Goal: Transaction & Acquisition: Purchase product/service

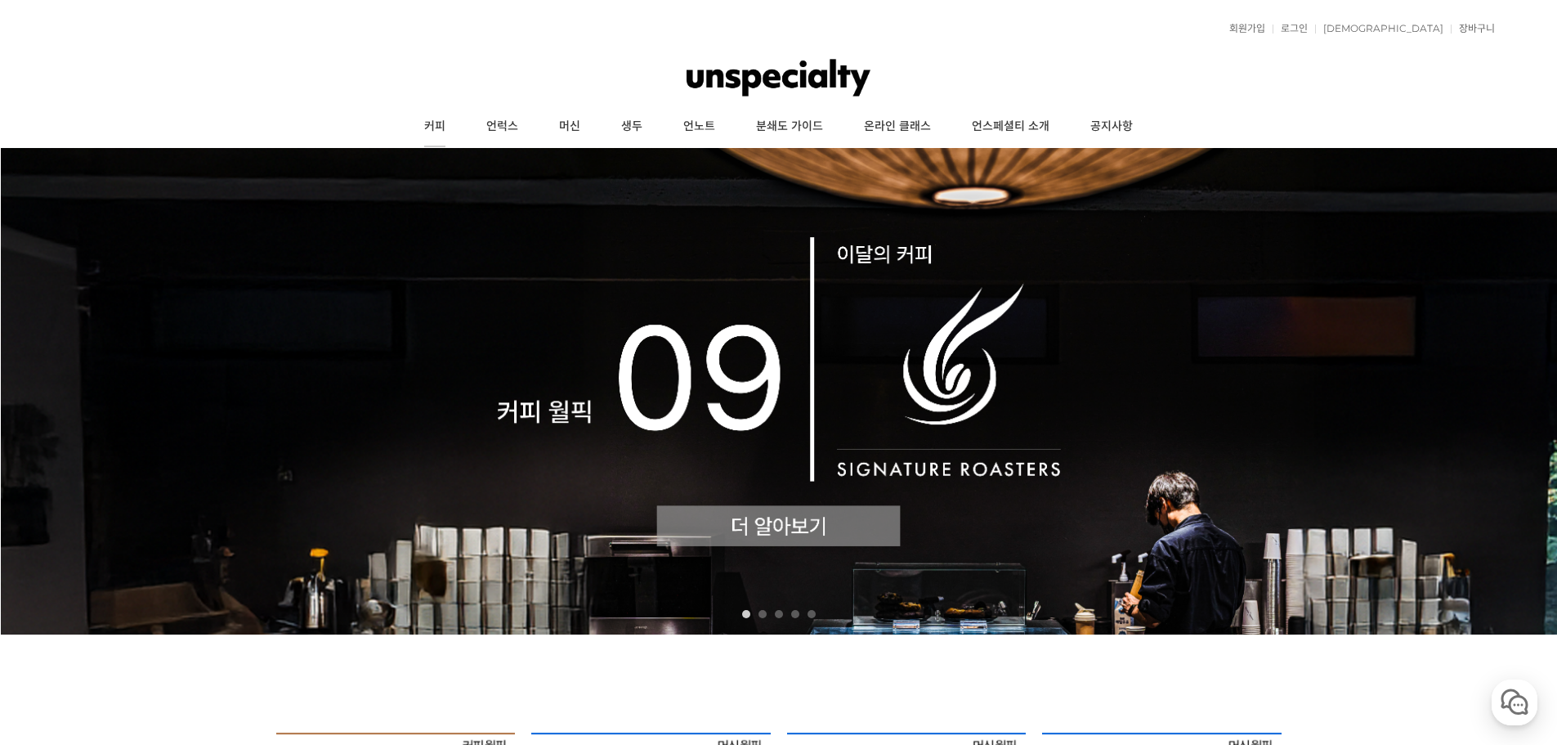
click at [440, 128] on link "커피" at bounding box center [435, 126] width 62 height 41
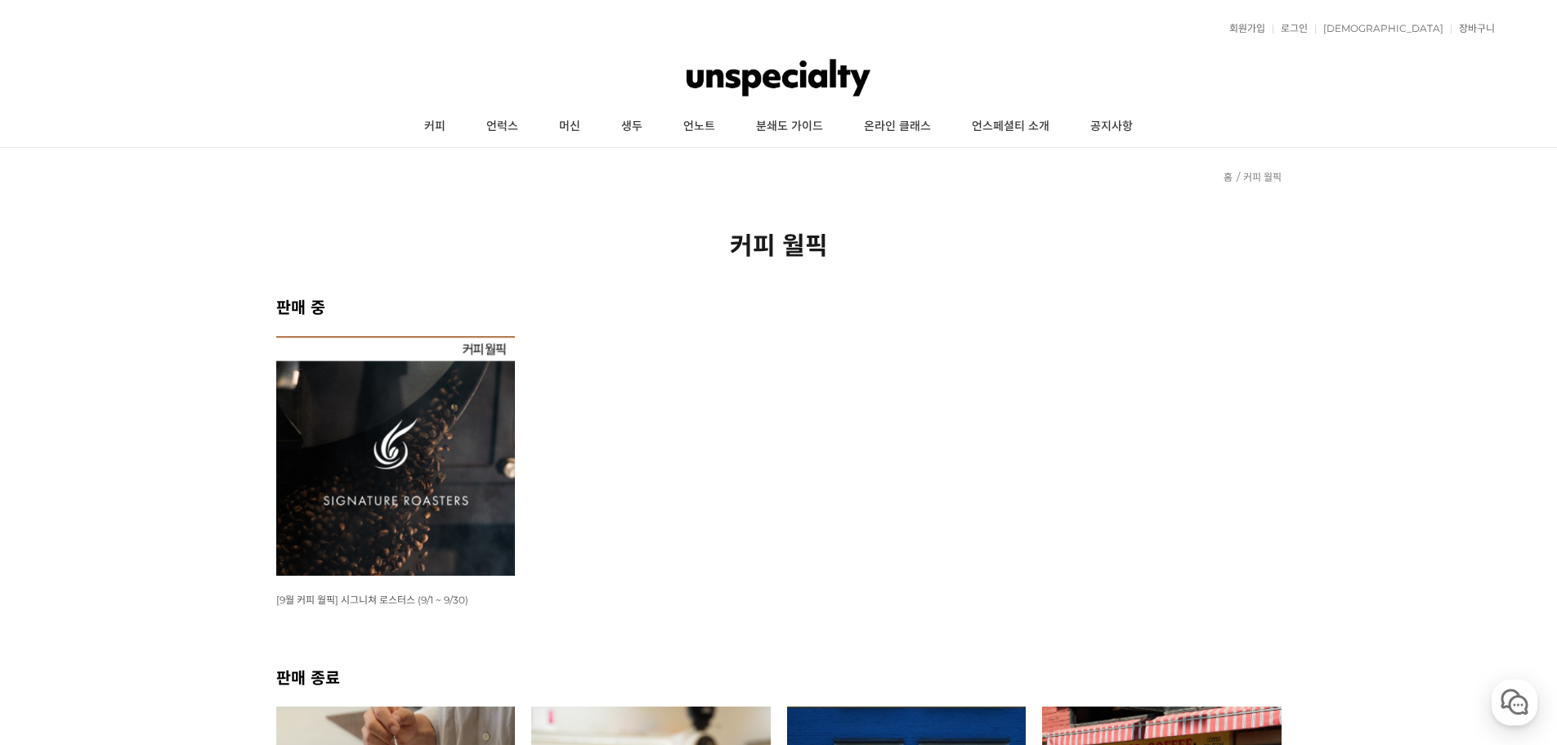
click at [424, 470] on img at bounding box center [396, 456] width 240 height 240
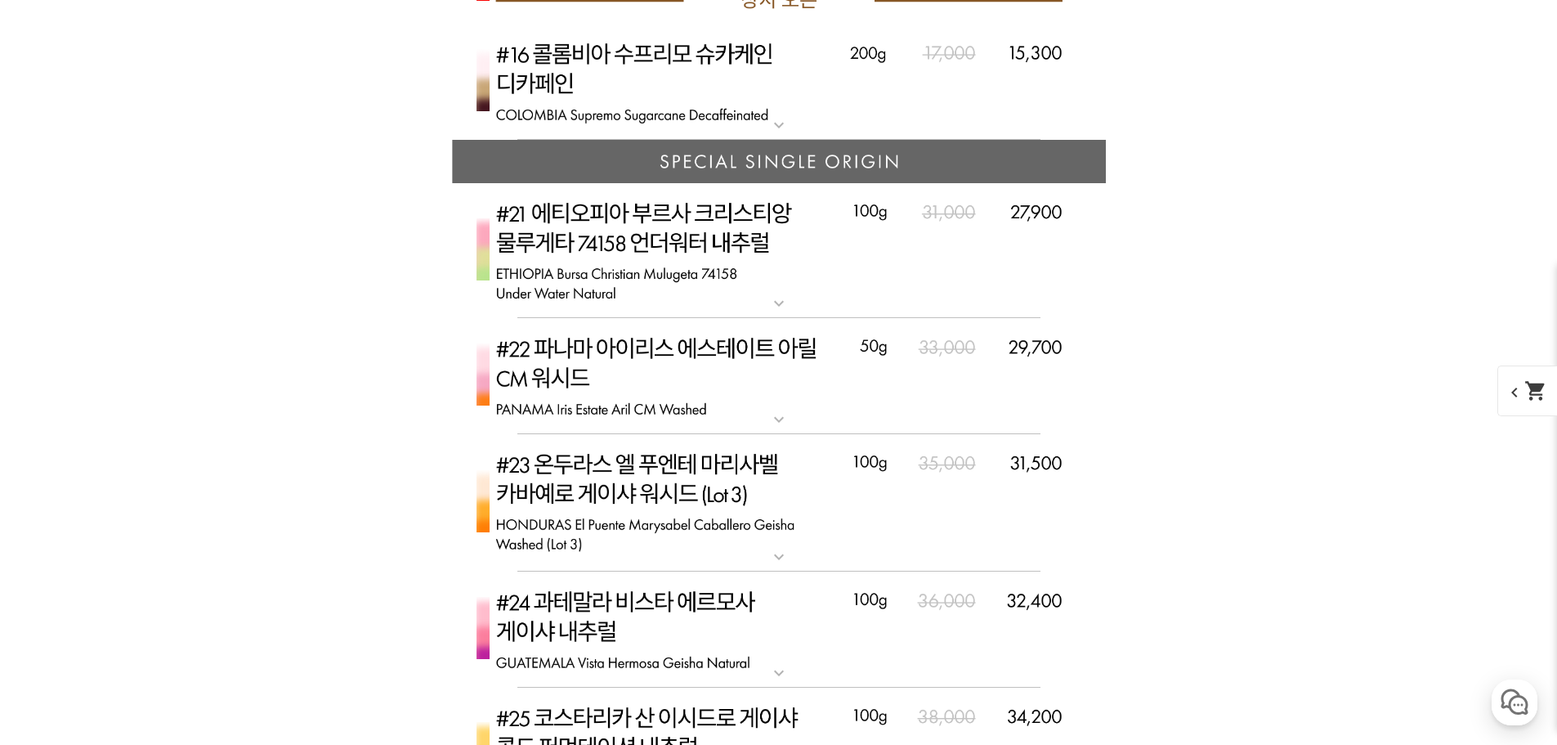
scroll to position [4768, 0]
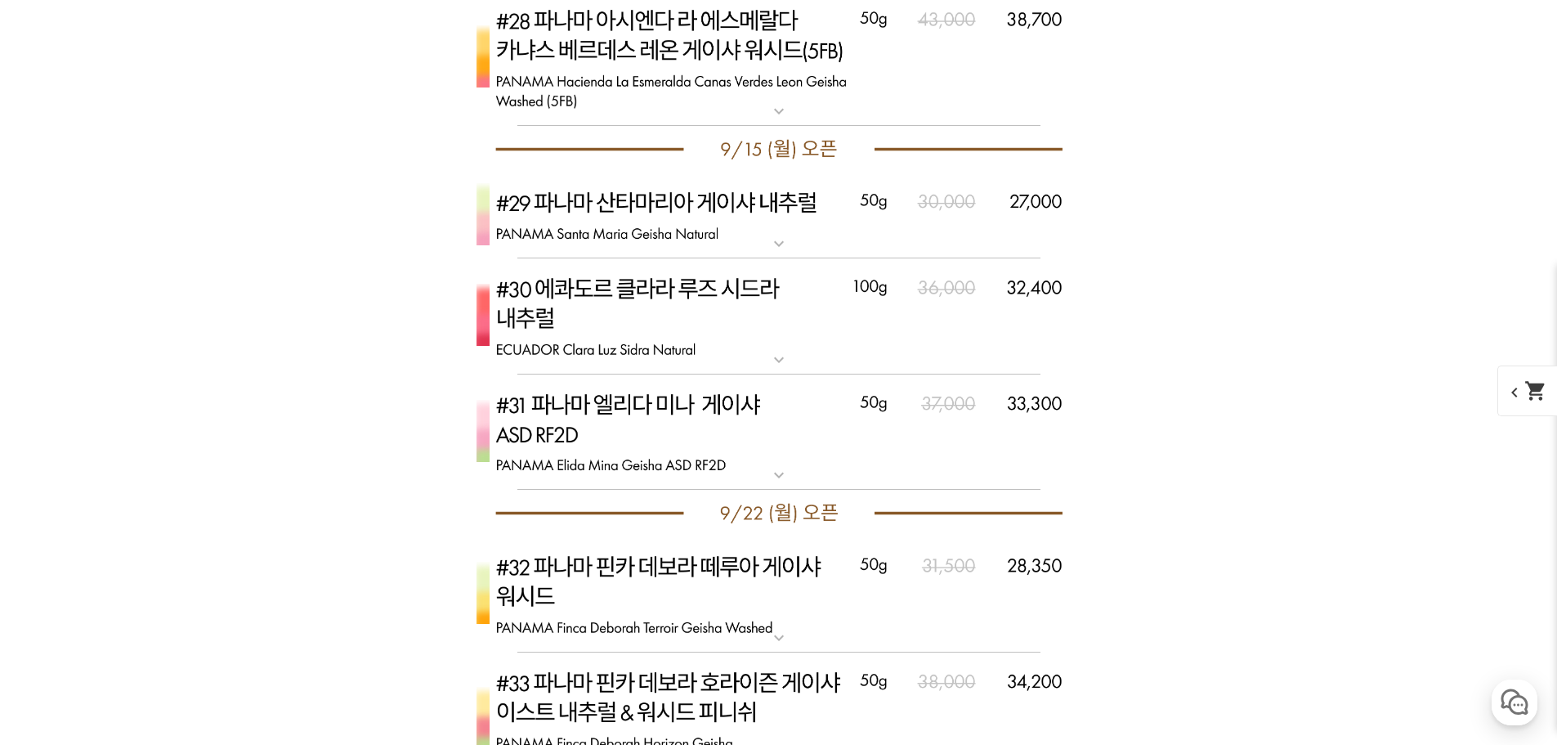
scroll to position [6485, 0]
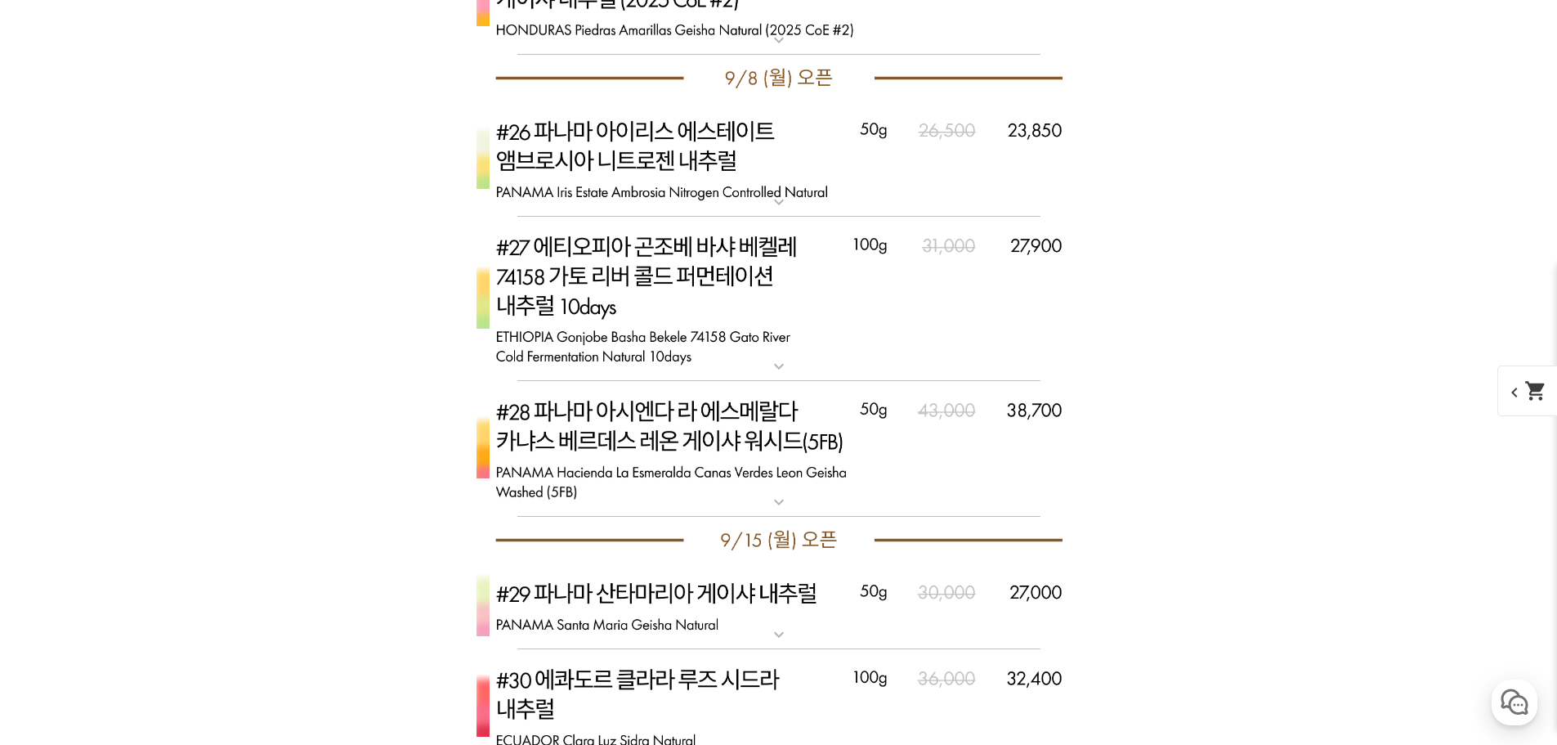
scroll to position [7248, 0]
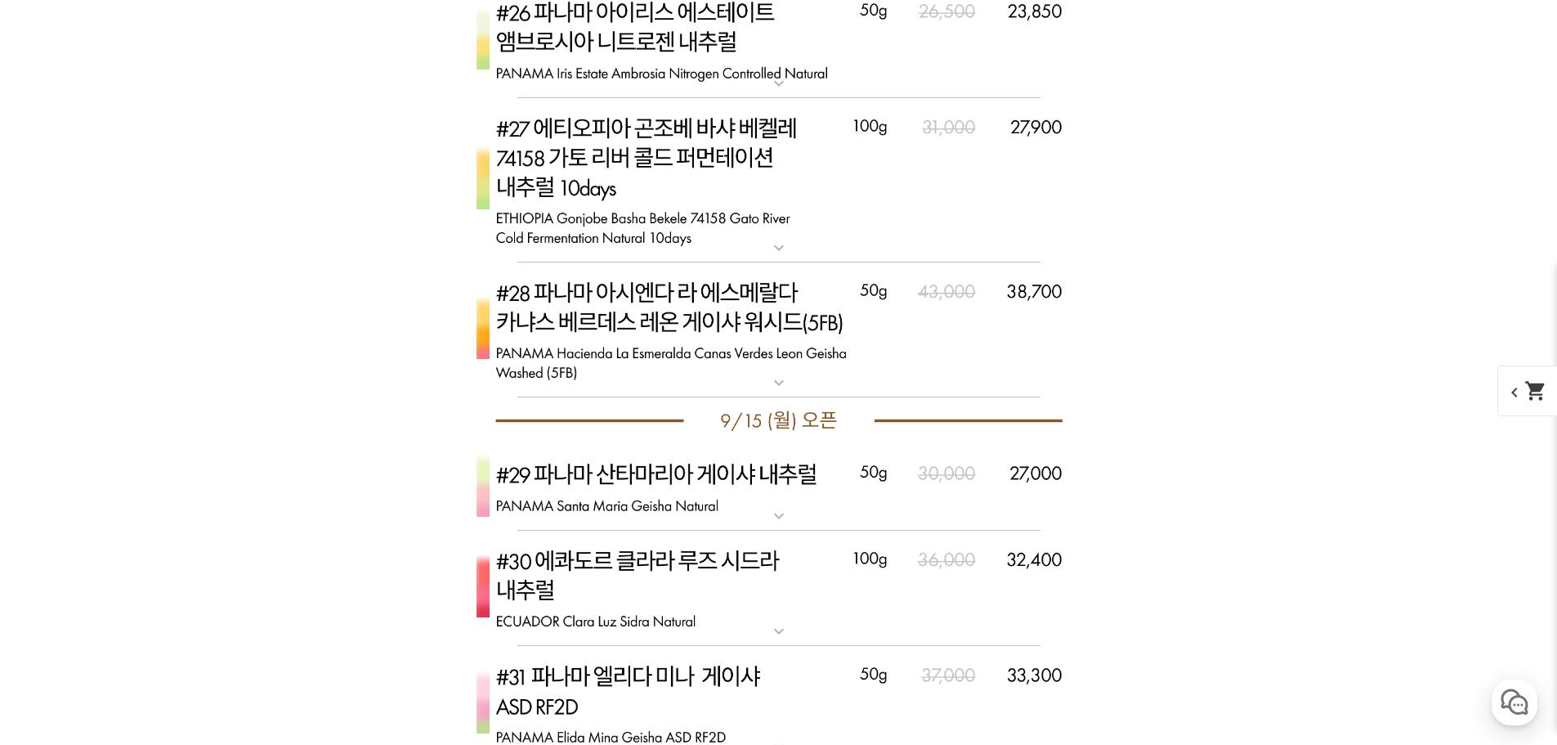
scroll to position [7629, 0]
